Goal: Transaction & Acquisition: Download file/media

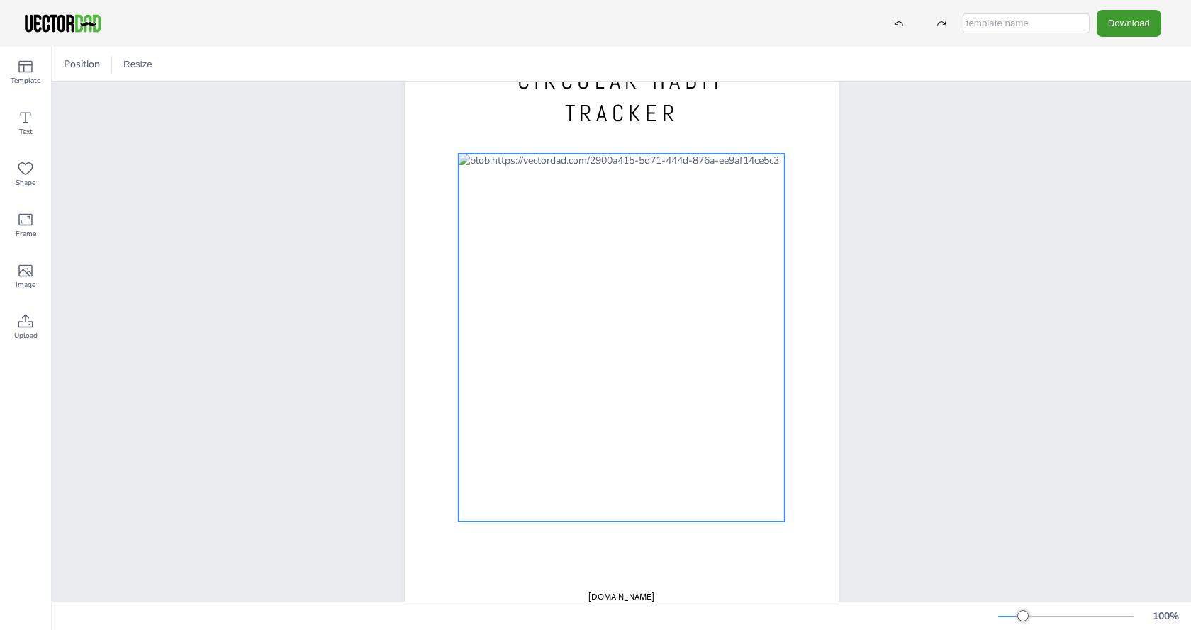
scroll to position [94, 0]
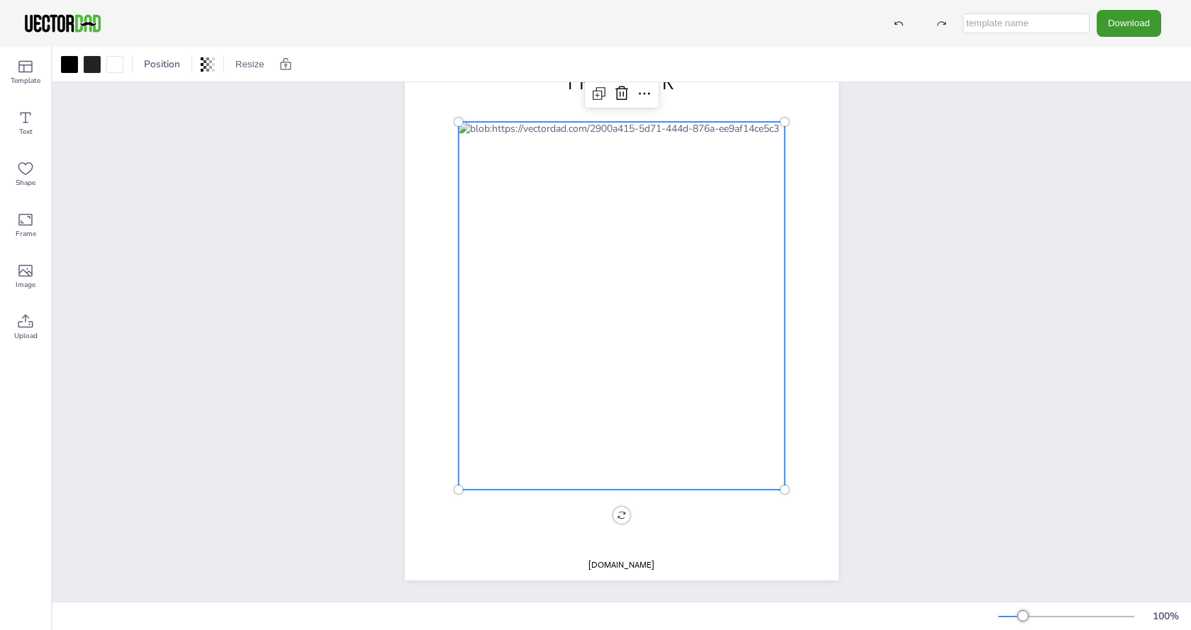
click at [703, 422] on div at bounding box center [621, 306] width 326 height 368
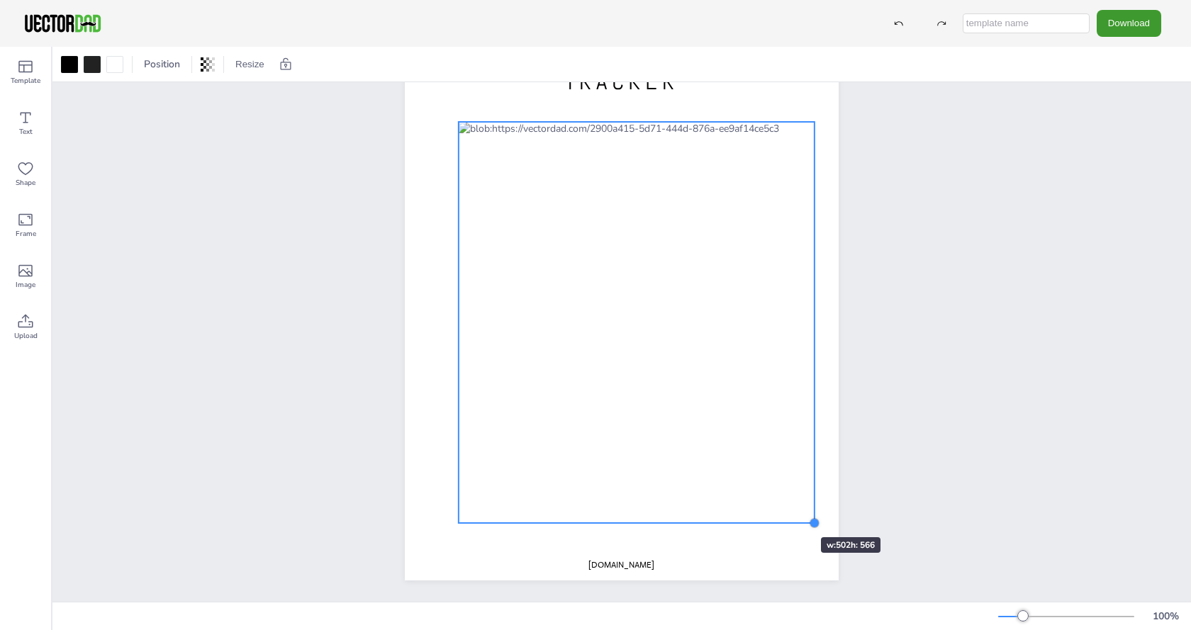
drag, startPoint x: 777, startPoint y: 478, endPoint x: 778, endPoint y: 512, distance: 33.3
click at [778, 512] on div "CIRCULAR HABIT TRACKER [DOMAIN_NAME]" at bounding box center [622, 300] width 434 height 561
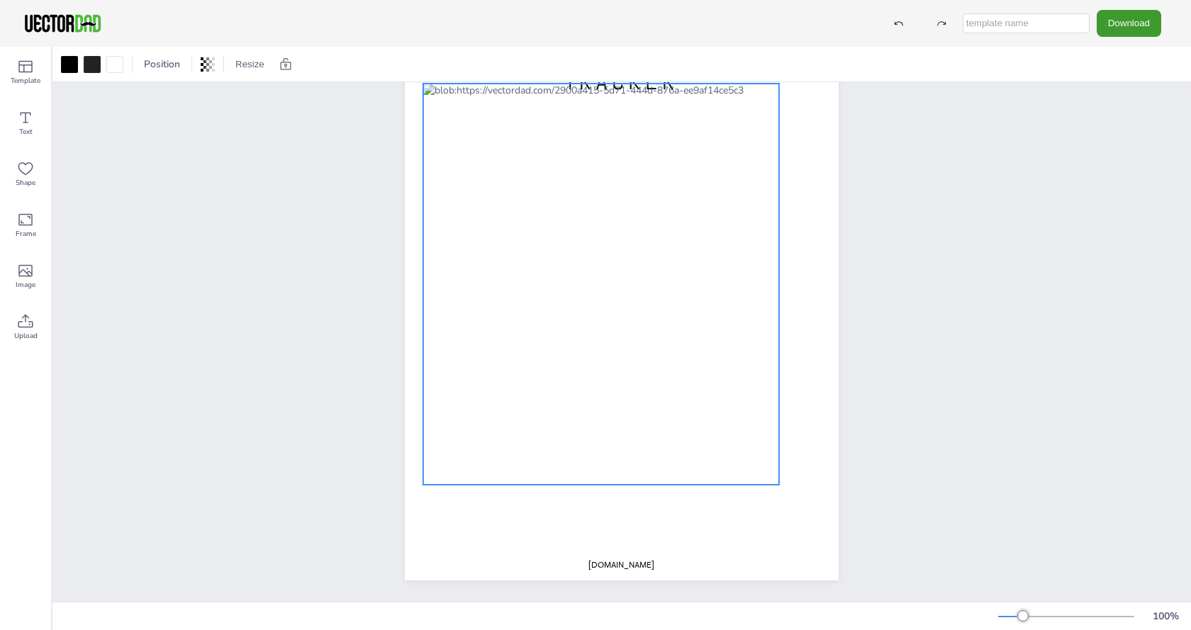
drag, startPoint x: 721, startPoint y: 437, endPoint x: 686, endPoint y: 399, distance: 52.2
click at [686, 399] on div at bounding box center [601, 284] width 356 height 401
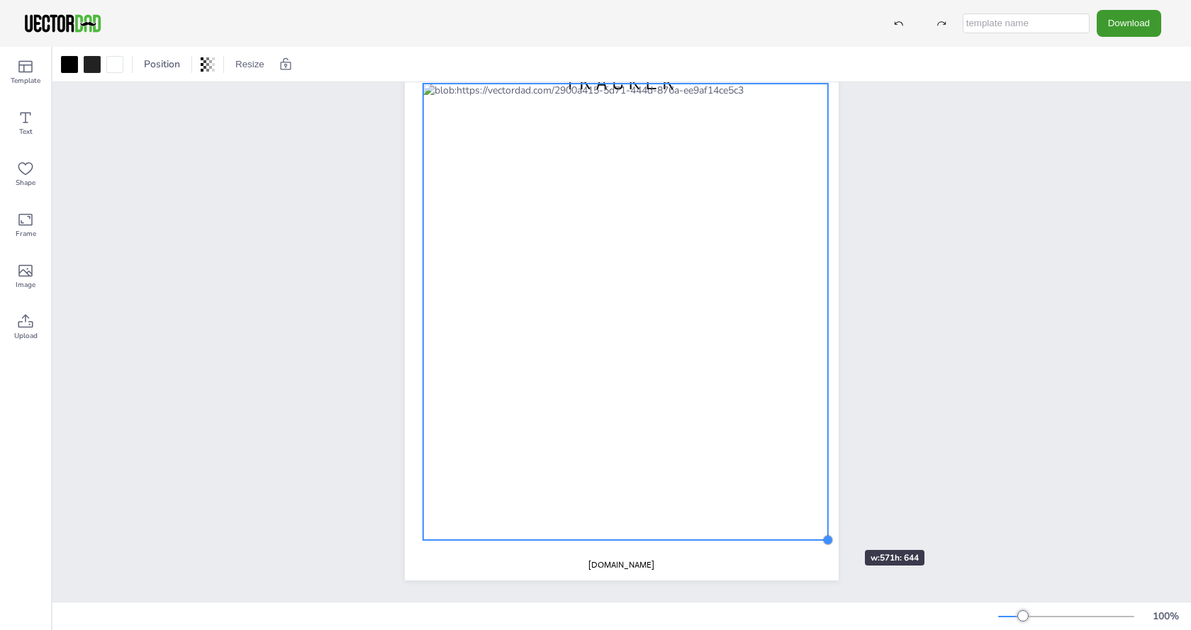
drag, startPoint x: 773, startPoint y: 471, endPoint x: 822, endPoint y: 524, distance: 72.7
click at [822, 534] on div at bounding box center [827, 539] width 11 height 11
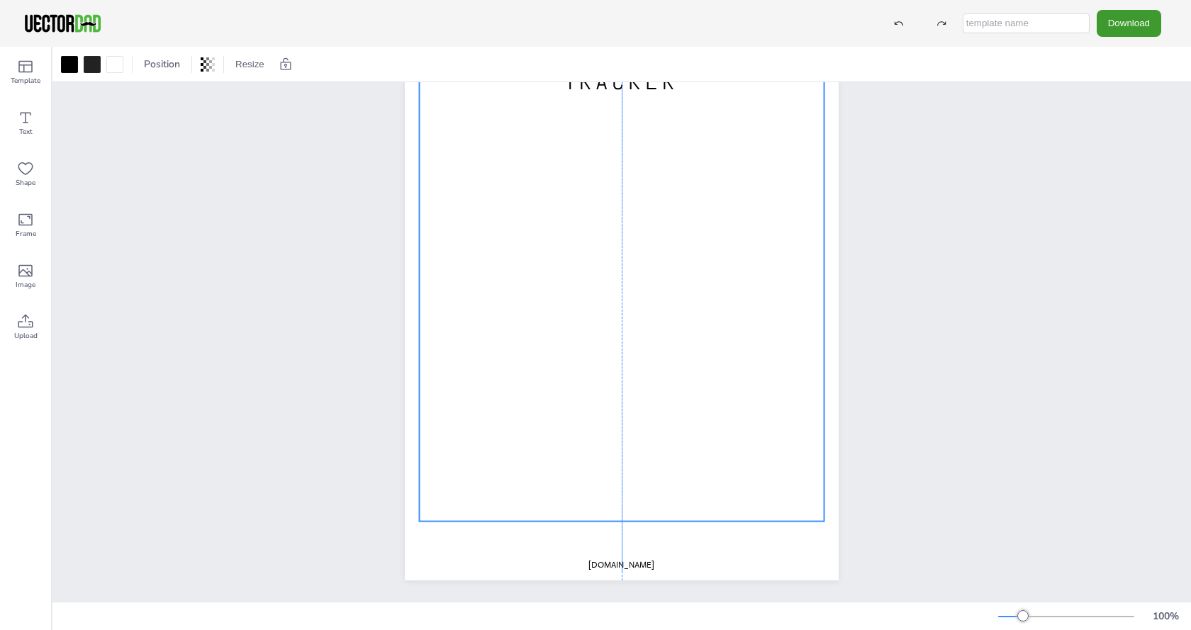
drag, startPoint x: 759, startPoint y: 473, endPoint x: 755, endPoint y: 457, distance: 16.0
click at [755, 457] on div at bounding box center [622, 293] width 405 height 456
click at [922, 412] on div "CIRCULAR HABIT TRACKER [DOMAIN_NAME]" at bounding box center [621, 300] width 1138 height 603
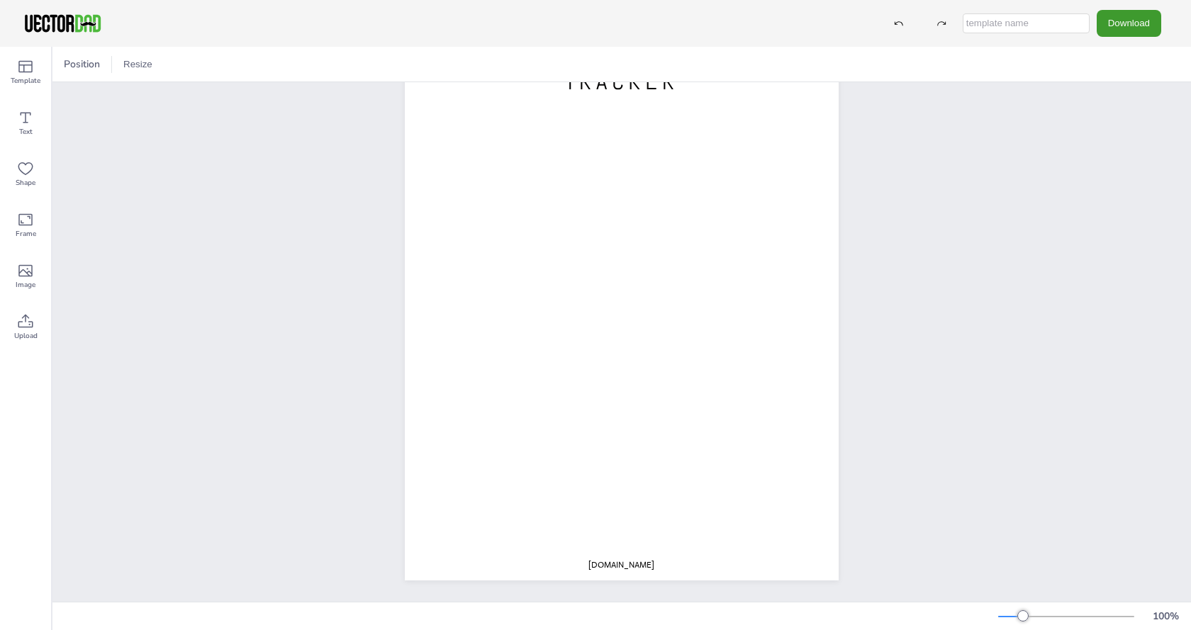
scroll to position [0, 0]
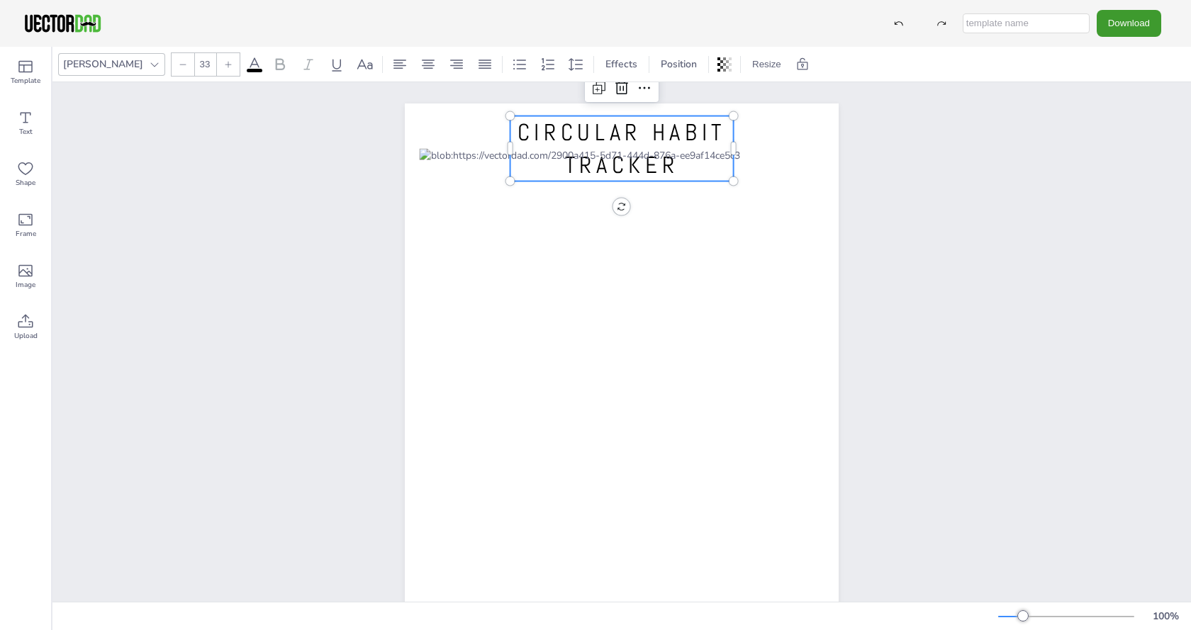
click at [617, 118] on span "CIRCULAR HABIT TRACKER" at bounding box center [621, 149] width 208 height 62
click at [626, 89] on div at bounding box center [621, 88] width 23 height 23
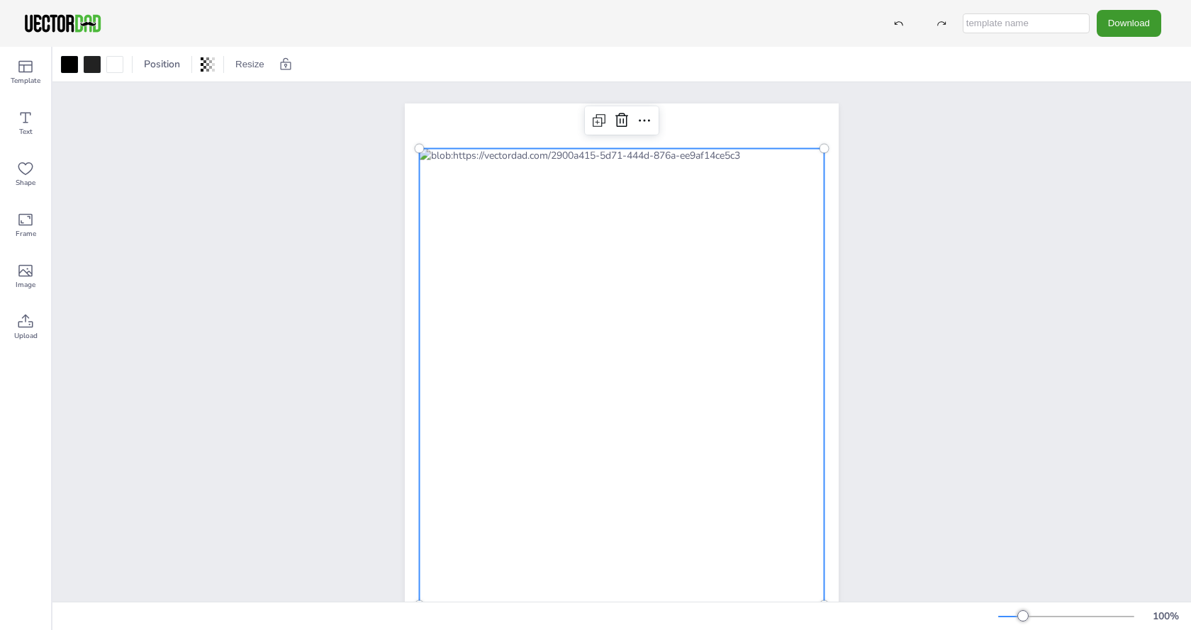
click at [564, 156] on div at bounding box center [622, 377] width 405 height 456
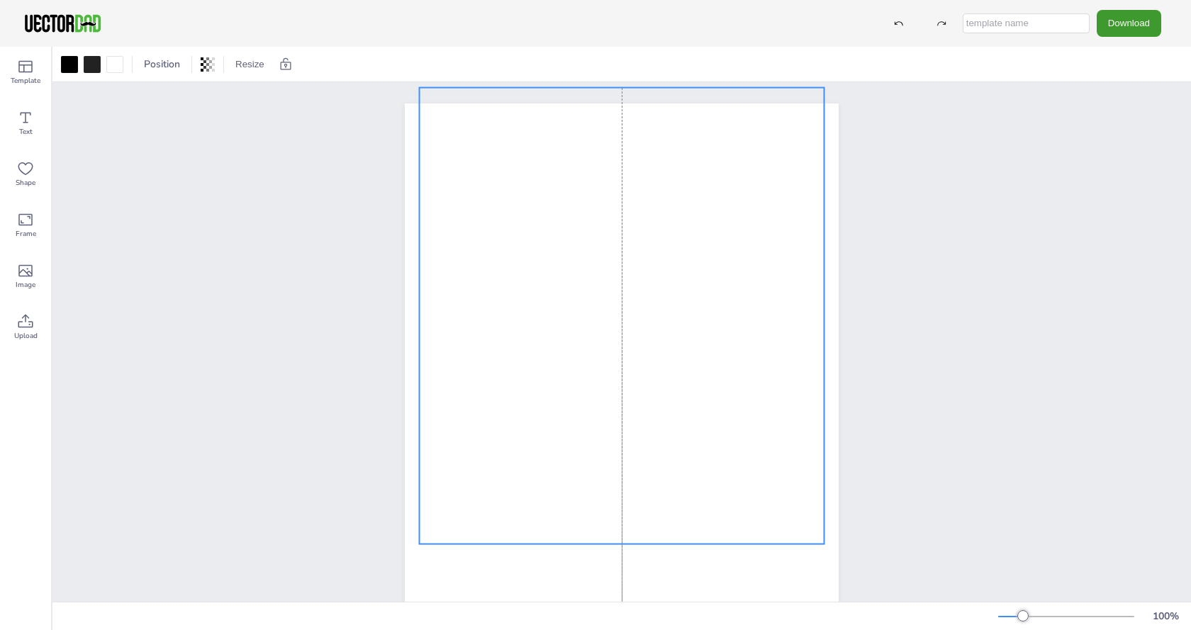
drag, startPoint x: 634, startPoint y: 403, endPoint x: 624, endPoint y: 379, distance: 26.3
click at [624, 379] on div at bounding box center [622, 316] width 405 height 456
click at [910, 343] on div "[DOMAIN_NAME]" at bounding box center [621, 383] width 1138 height 603
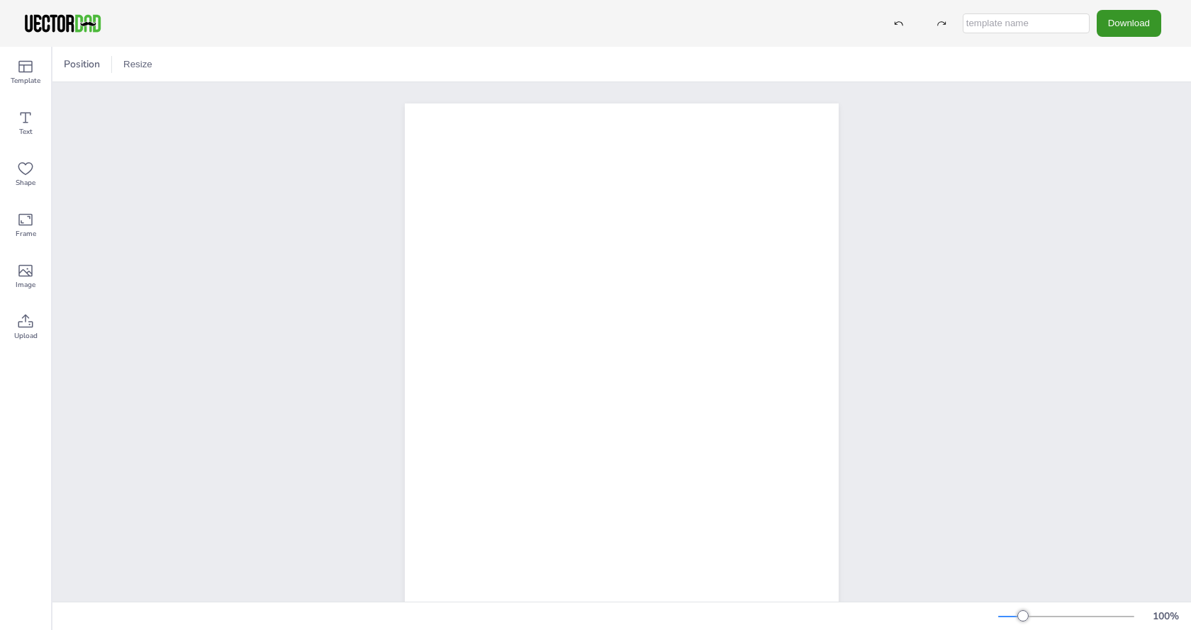
click at [1118, 26] on button "Download" at bounding box center [1128, 23] width 64 height 26
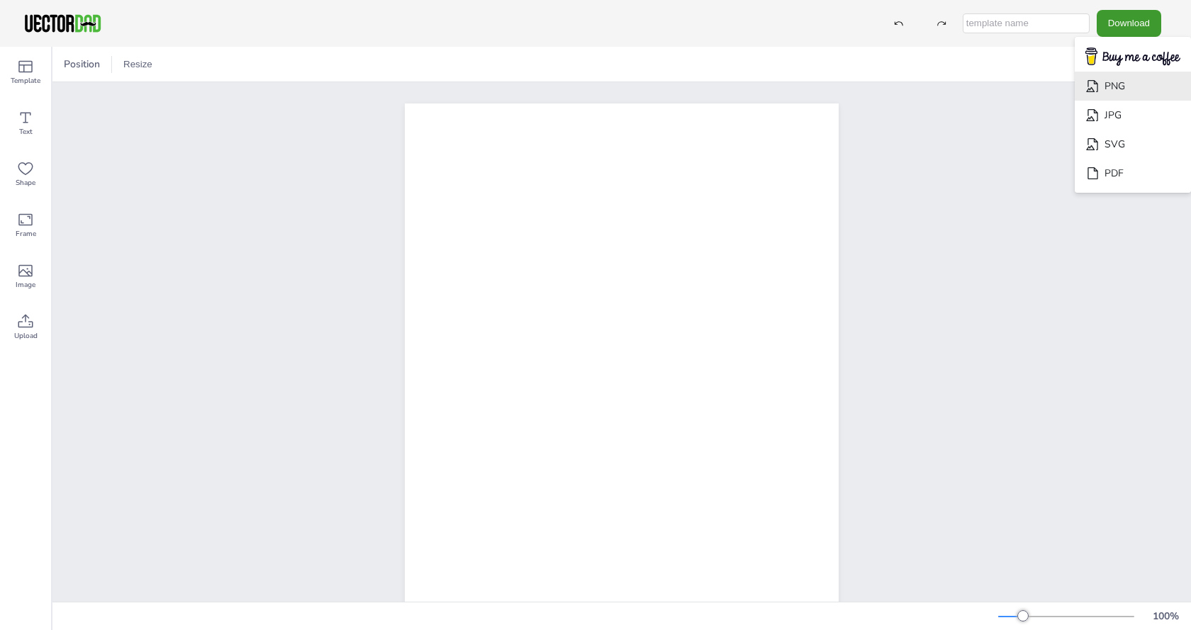
click at [1108, 72] on li "PNG" at bounding box center [1132, 86] width 116 height 29
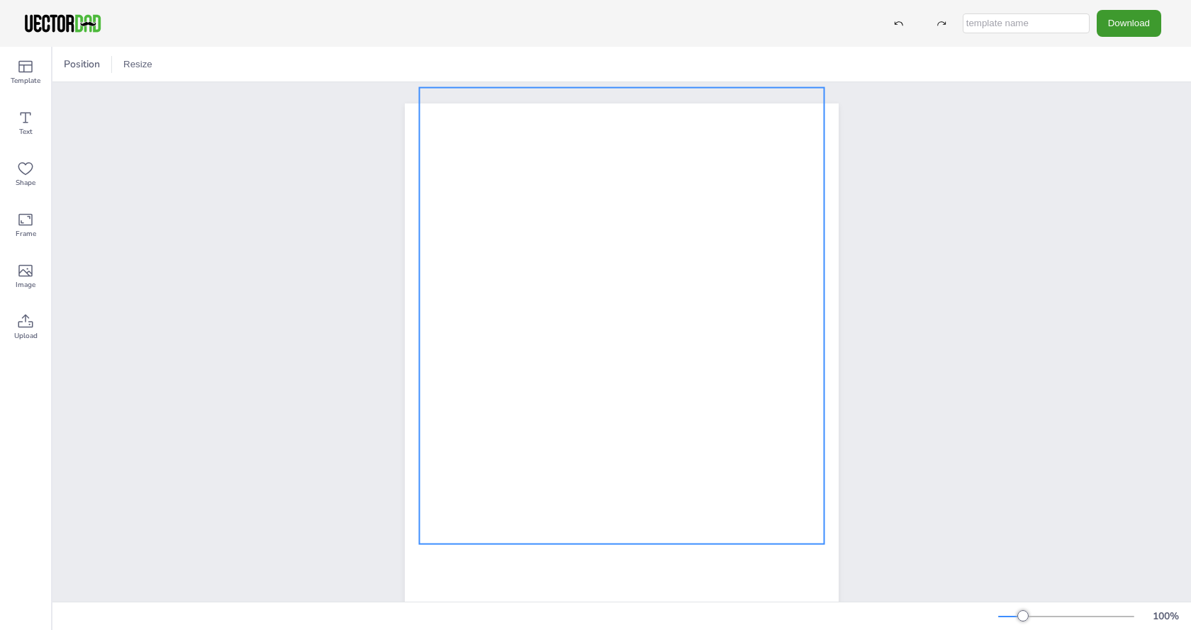
click at [677, 382] on div at bounding box center [622, 316] width 405 height 456
